Goal: Transaction & Acquisition: Purchase product/service

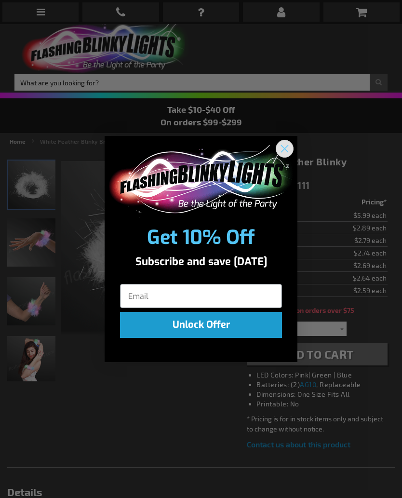
click at [287, 147] on circle "Close dialog" at bounding box center [285, 149] width 16 height 16
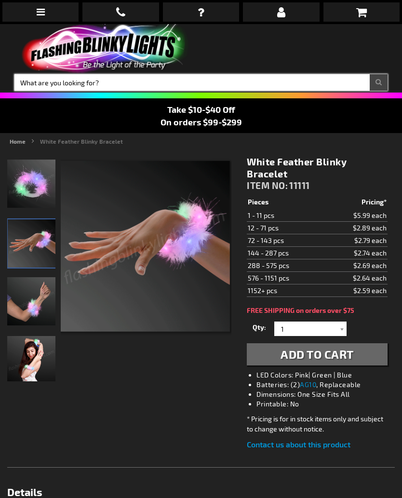
click at [53, 81] on input "Search" at bounding box center [200, 82] width 373 height 16
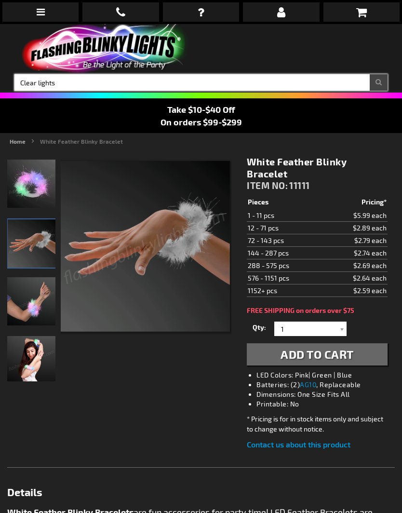
type input "Clear lights"
click at [378, 82] on button "Search" at bounding box center [379, 82] width 18 height 16
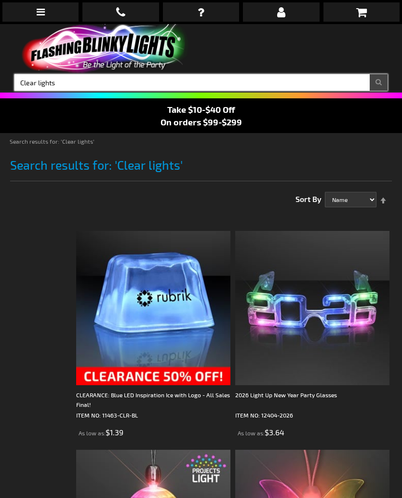
click at [96, 82] on input "Clear lights" at bounding box center [200, 82] width 373 height 16
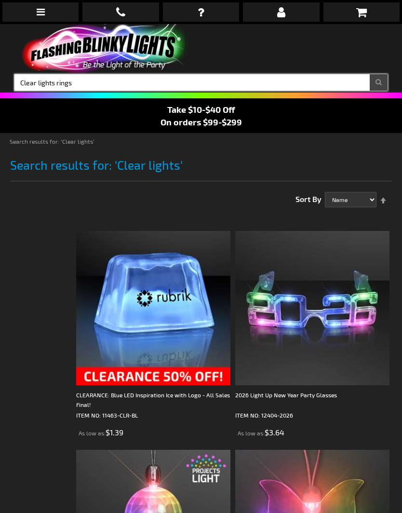
type input "Clear lights rings"
click at [378, 82] on button "Search" at bounding box center [379, 82] width 18 height 16
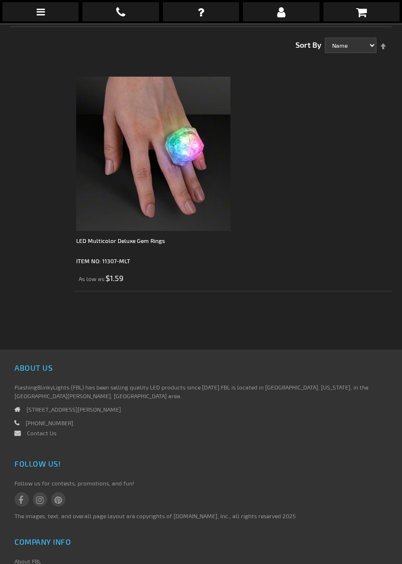
scroll to position [154, 0]
click at [183, 196] on img at bounding box center [153, 154] width 154 height 154
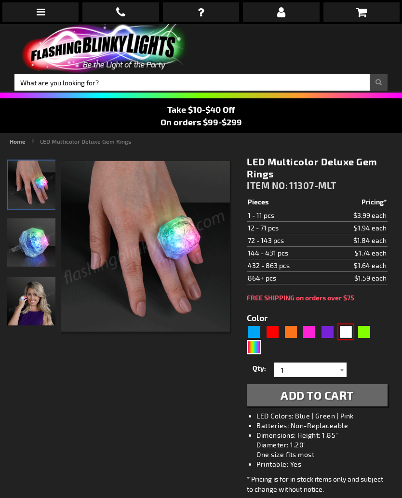
click at [348, 336] on div "White" at bounding box center [345, 331] width 14 height 14
type input "5646"
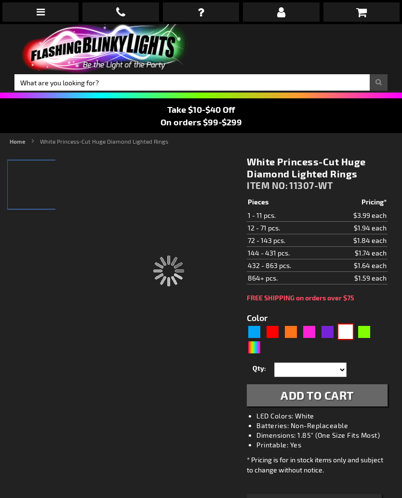
type input "11307-WT"
type input "Customize - White Princess-Cut Huge Diamond Lighted Rings - ITEM NO: 11307-WT"
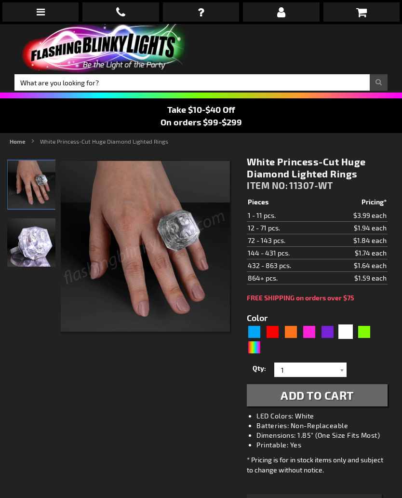
click at [345, 372] on div at bounding box center [342, 370] width 10 height 14
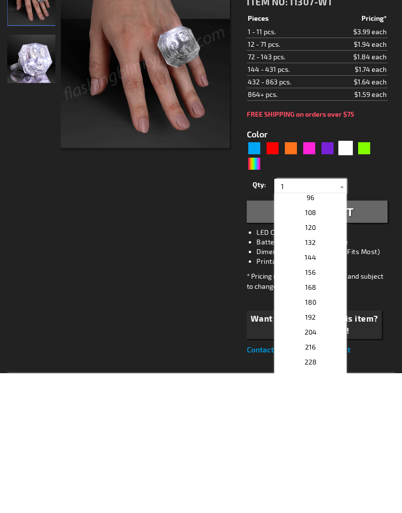
scroll to position [274, 0]
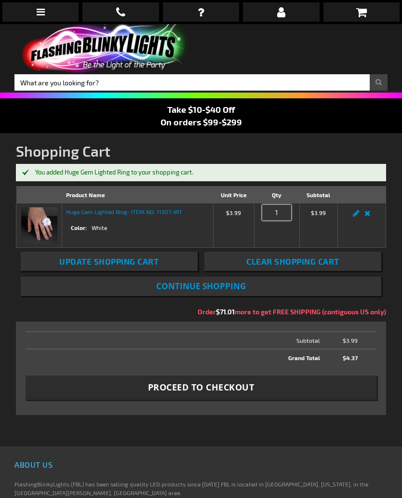
click at [277, 219] on input "1" at bounding box center [276, 212] width 29 height 15
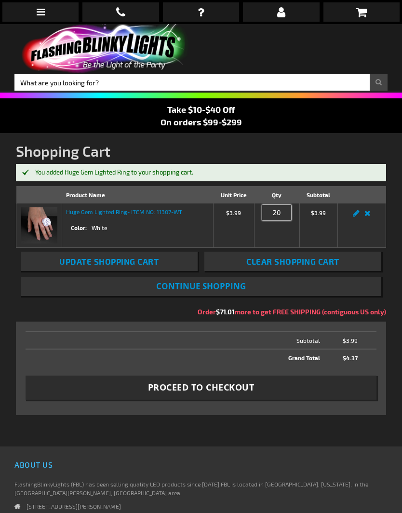
type input "2"
type input "300"
click at [109, 261] on button "Update Shopping Cart" at bounding box center [109, 261] width 176 height 19
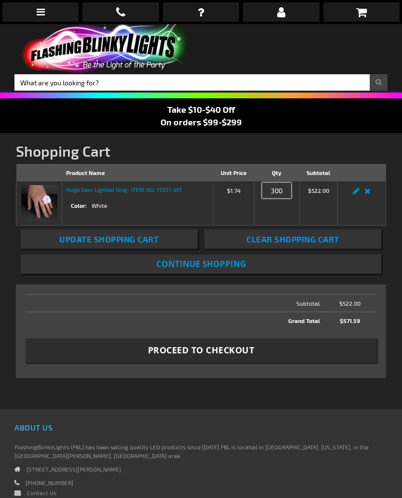
click at [283, 193] on input "300" at bounding box center [276, 190] width 29 height 15
click at [287, 355] on button "Proceed to Checkout" at bounding box center [201, 350] width 350 height 24
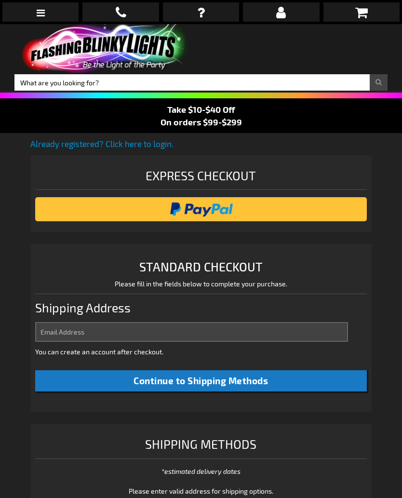
select select "US"
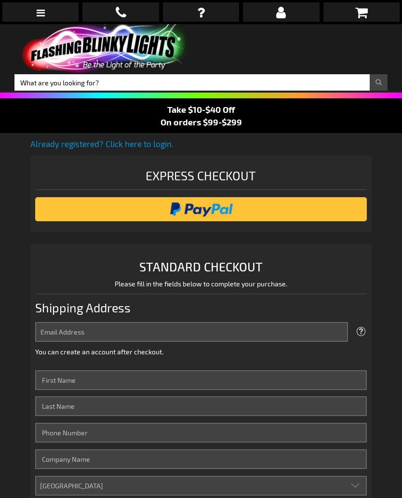
click at [253, 211] on input "image" at bounding box center [201, 209] width 323 height 19
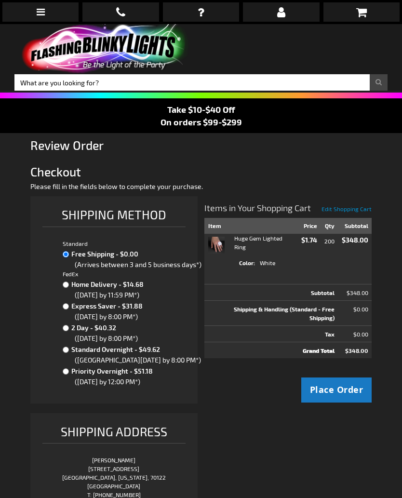
click at [350, 210] on span "Edit Shopping Cart" at bounding box center [347, 208] width 50 height 7
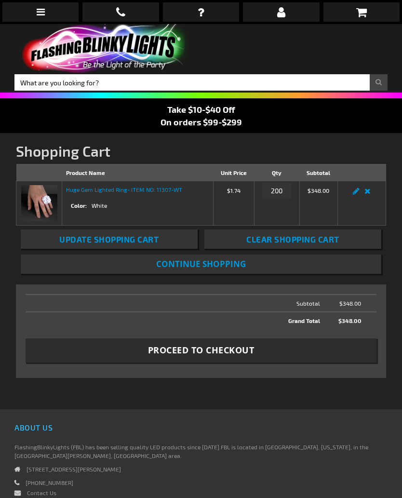
click at [318, 240] on span "Clear Shopping Cart" at bounding box center [292, 239] width 93 height 10
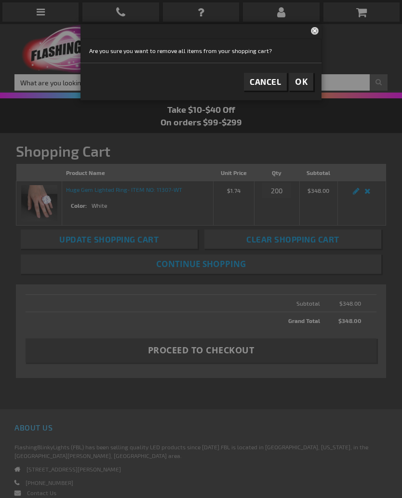
click at [271, 82] on span "Cancel" at bounding box center [265, 82] width 31 height 10
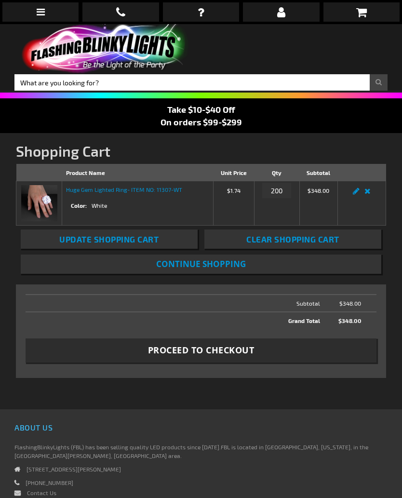
click at [283, 241] on span "Clear Shopping Cart" at bounding box center [292, 239] width 93 height 10
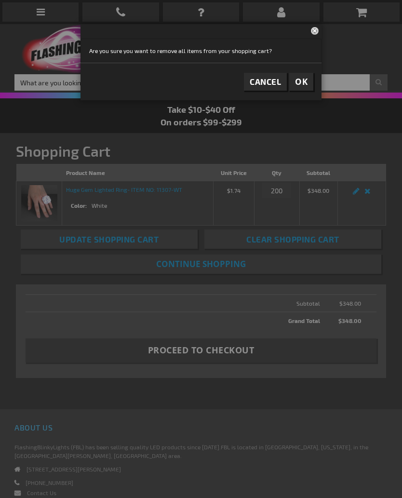
click at [263, 83] on span "Cancel" at bounding box center [265, 82] width 31 height 10
